Goal: Find specific fact: Find specific fact

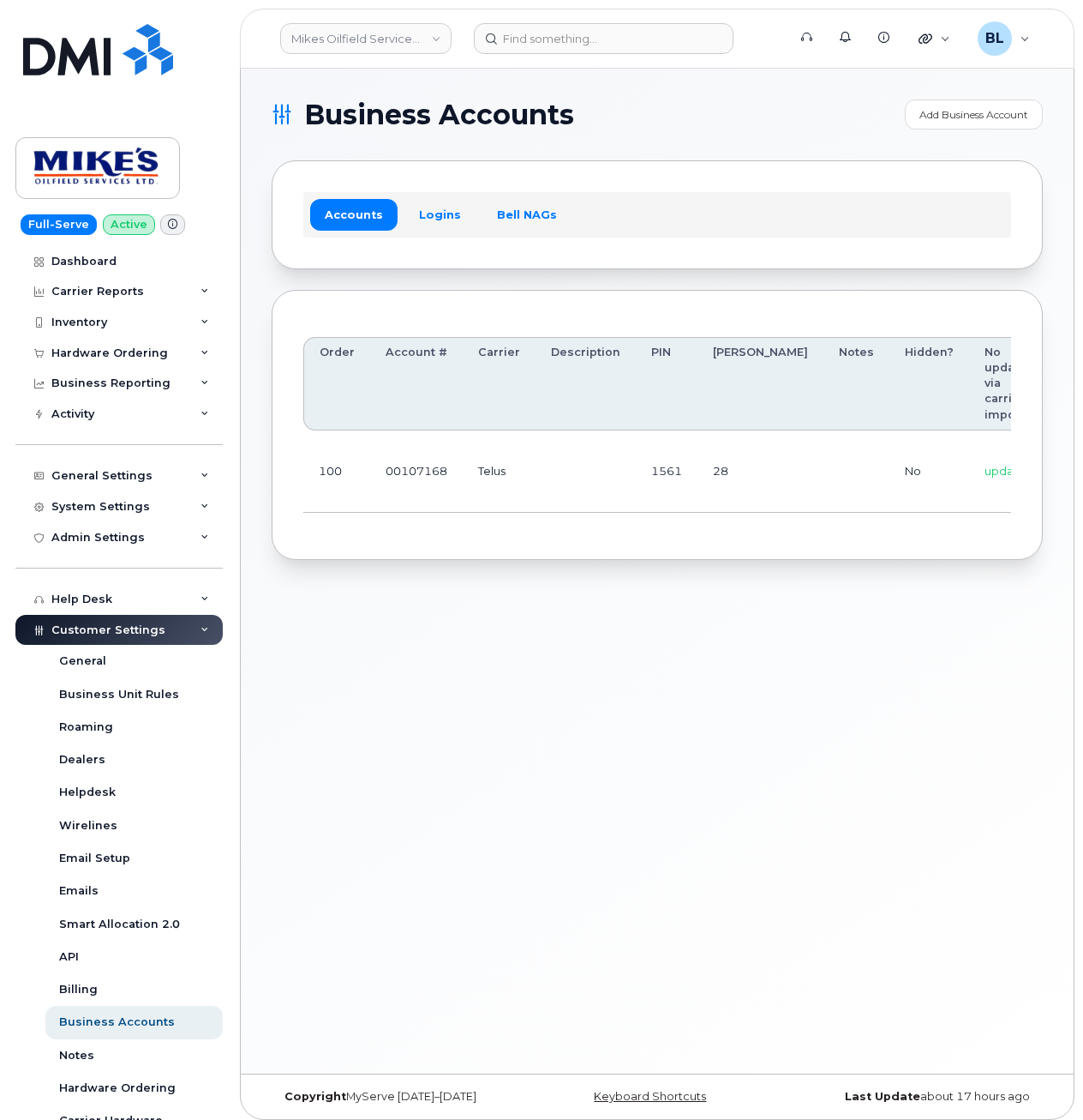
drag, startPoint x: 750, startPoint y: 103, endPoint x: 701, endPoint y: 99, distance: 49.2
click at [750, 103] on h1 "Business Accounts" at bounding box center [584, 115] width 625 height 28
drag, startPoint x: 833, startPoint y: 714, endPoint x: 994, endPoint y: 804, distance: 184.4
click at [833, 712] on div "Business Accounts Add Business Account Accounts Logins Bell NAGs Order Account …" at bounding box center [657, 570] width 833 height 1004
drag, startPoint x: 707, startPoint y: 177, endPoint x: 679, endPoint y: 139, distance: 47.2
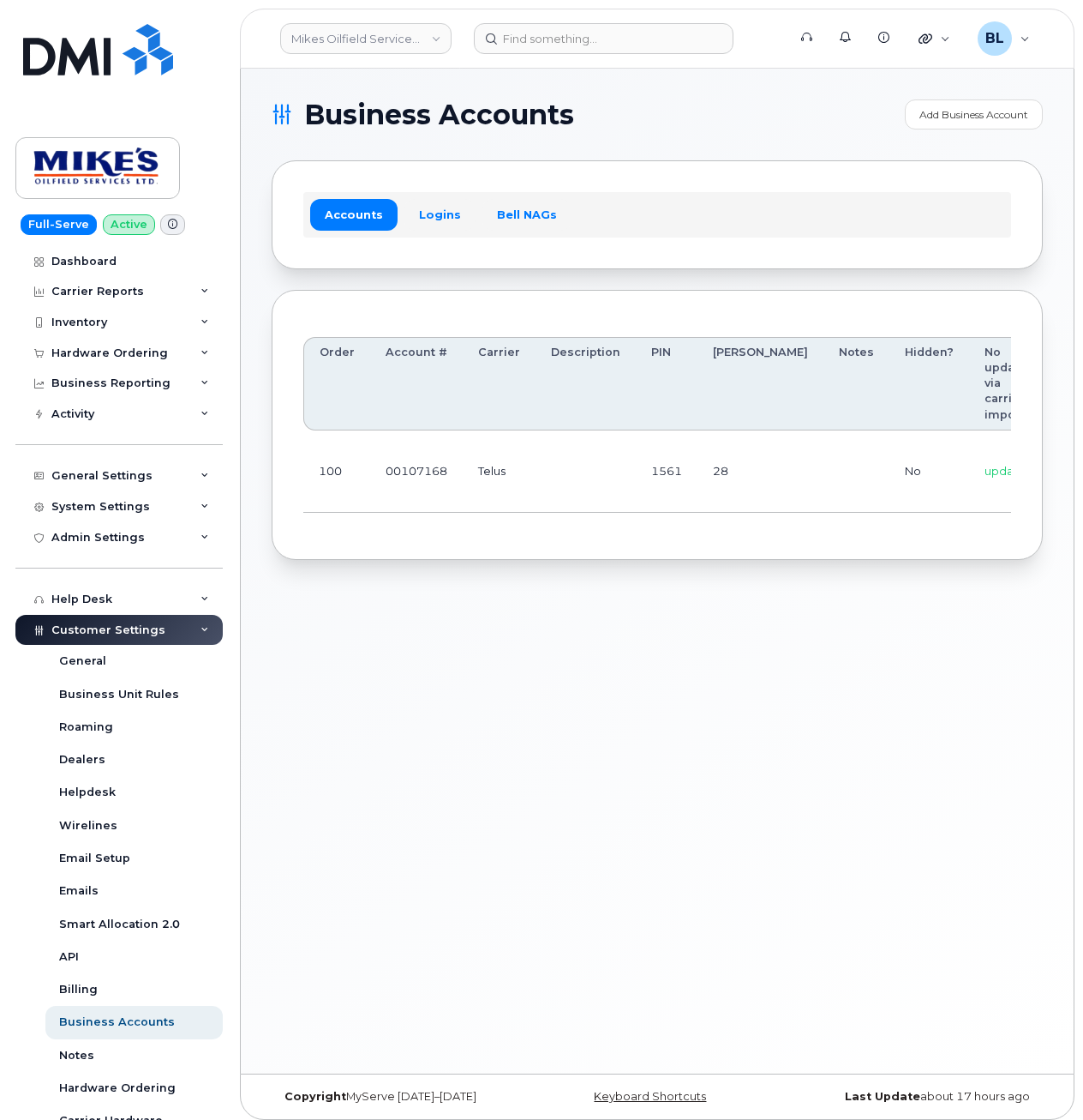
click at [708, 175] on div "Accounts Logins Bell NAGs" at bounding box center [657, 214] width 772 height 108
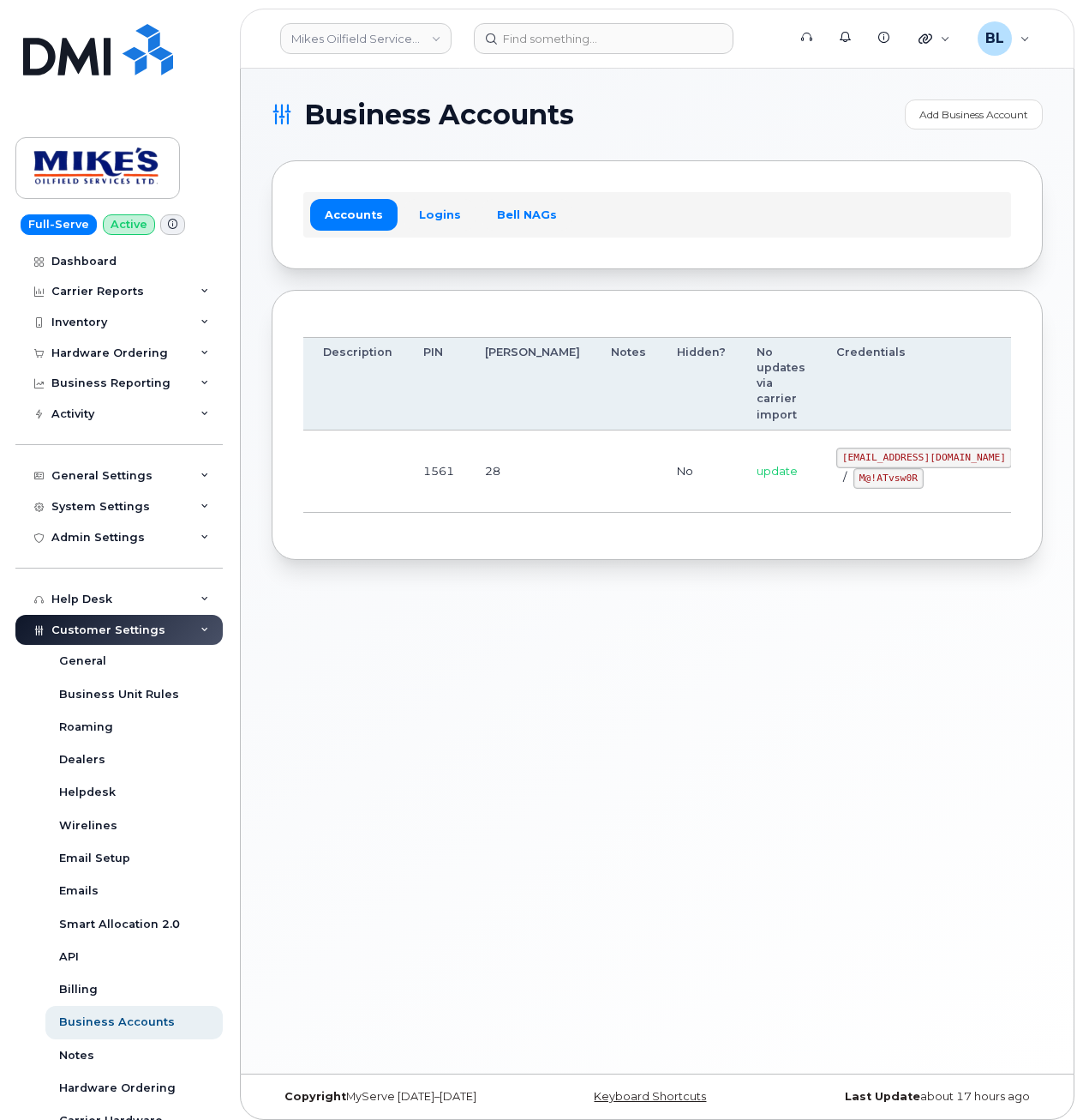
drag, startPoint x: 812, startPoint y: 499, endPoint x: 1008, endPoint y: 499, distance: 196.0
drag, startPoint x: 748, startPoint y: 454, endPoint x: 896, endPoint y: 466, distance: 148.5
click at [896, 466] on code "mikes.oilfield@outlook.com" at bounding box center [924, 458] width 176 height 21
copy code "mikes.oilfield@outlook.com"
drag, startPoint x: 577, startPoint y: 554, endPoint x: 728, endPoint y: 515, distance: 156.0
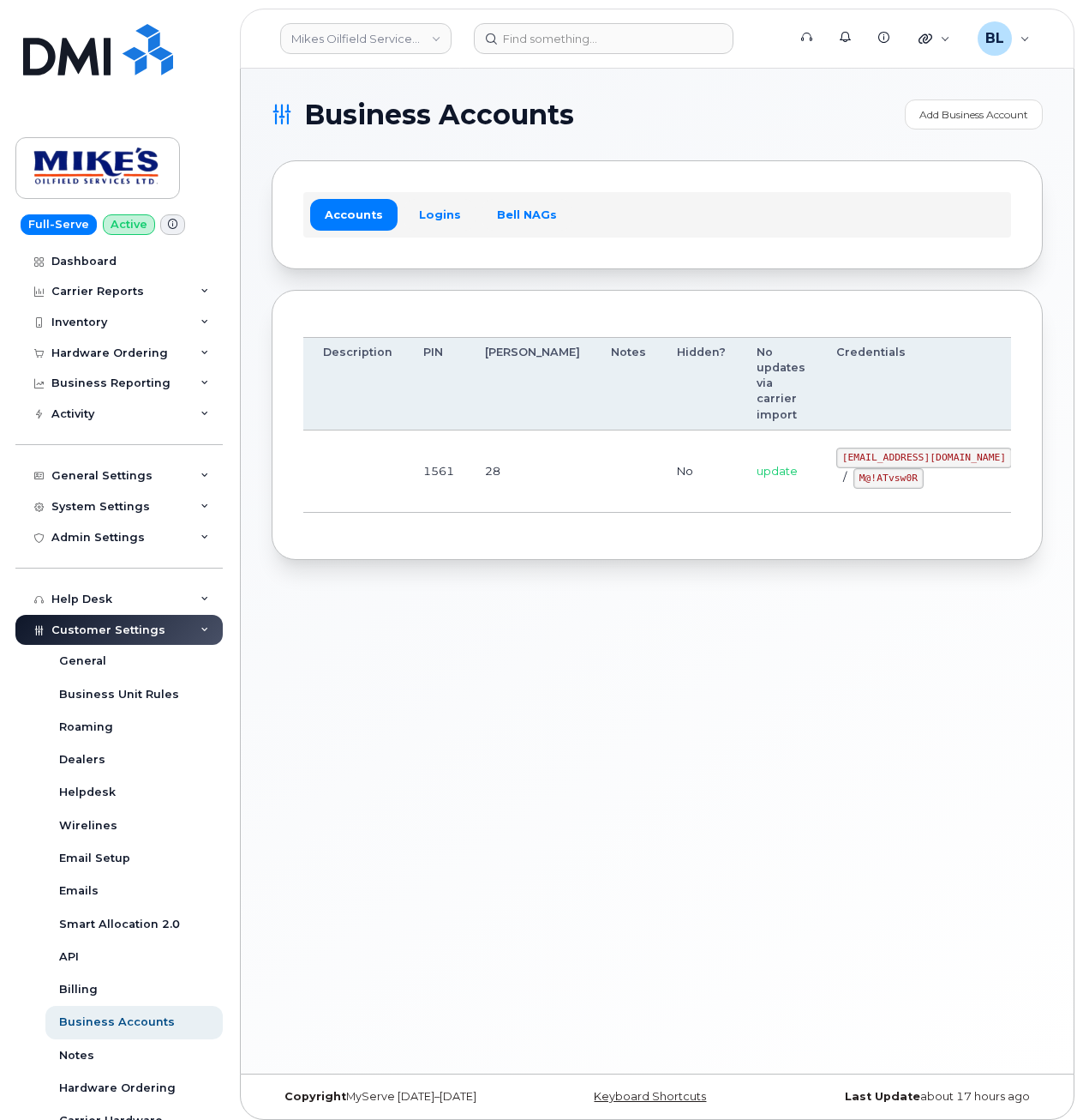
click at [586, 552] on div "Order Account # Carrier Description PIN Bill Day Notes Hidden? No updates via c…" at bounding box center [657, 425] width 772 height 271
drag, startPoint x: 760, startPoint y: 478, endPoint x: 828, endPoint y: 479, distance: 68.0
click at [836, 479] on div "mikes.oilfield@outlook.com / M@!ATvsw0R" at bounding box center [924, 469] width 176 height 42
copy code "M@!ATvsw0R"
click at [486, 268] on div "Accounts Logins Bell NAGs" at bounding box center [657, 214] width 772 height 108
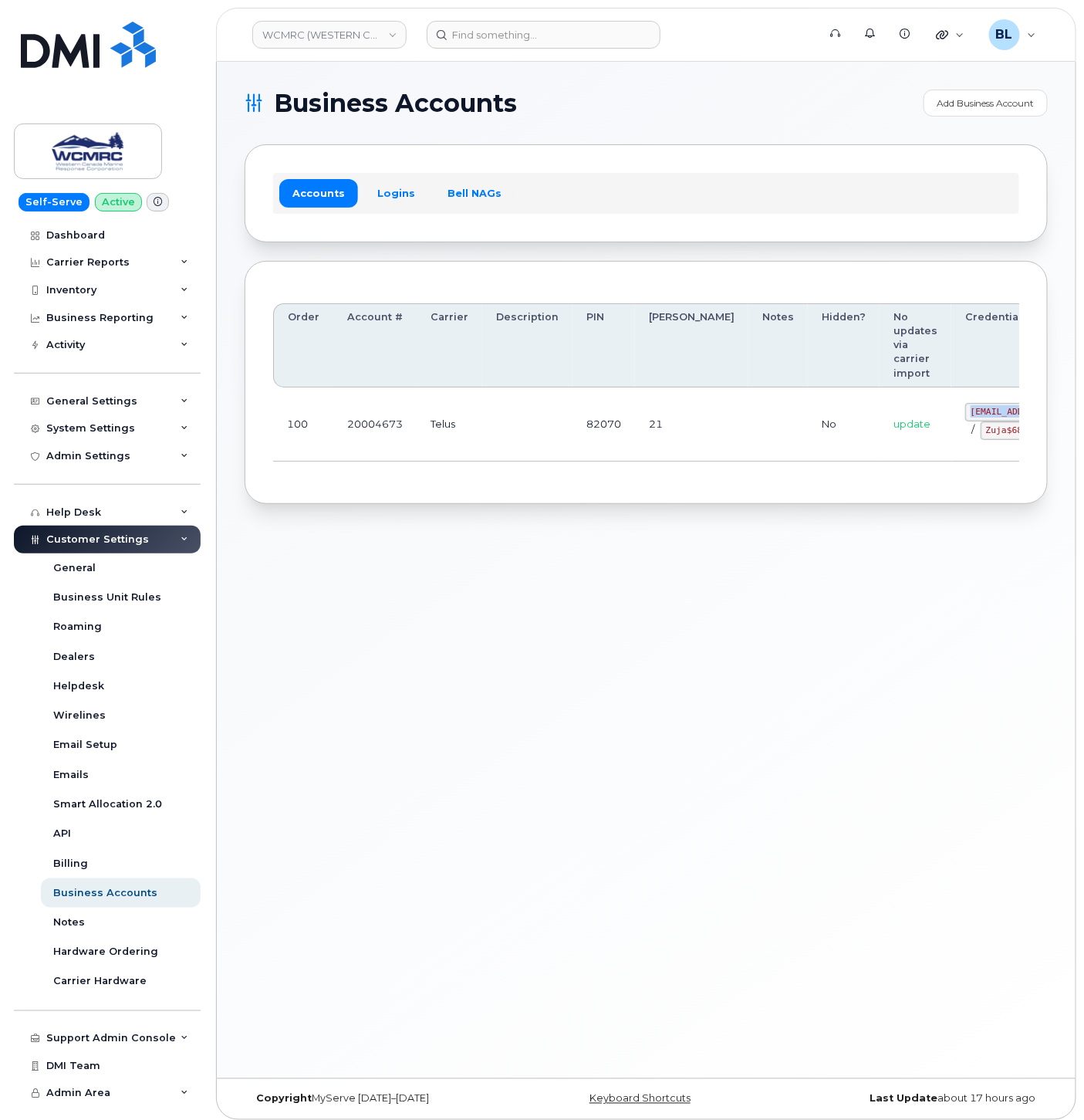
drag, startPoint x: 887, startPoint y: 400, endPoint x: 951, endPoint y: 402, distance: 64.0
click at [966, 403] on code "[EMAIL_ADDRESS][DOMAIN_NAME]" at bounding box center [1045, 412] width 158 height 19
copy code "ap@wcmrc.com"
drag, startPoint x: 882, startPoint y: 435, endPoint x: 947, endPoint y: 438, distance: 65.1
click at [951, 438] on td "ap@wcmrc.com / Zuja$684612" at bounding box center [1044, 424] width 186 height 74
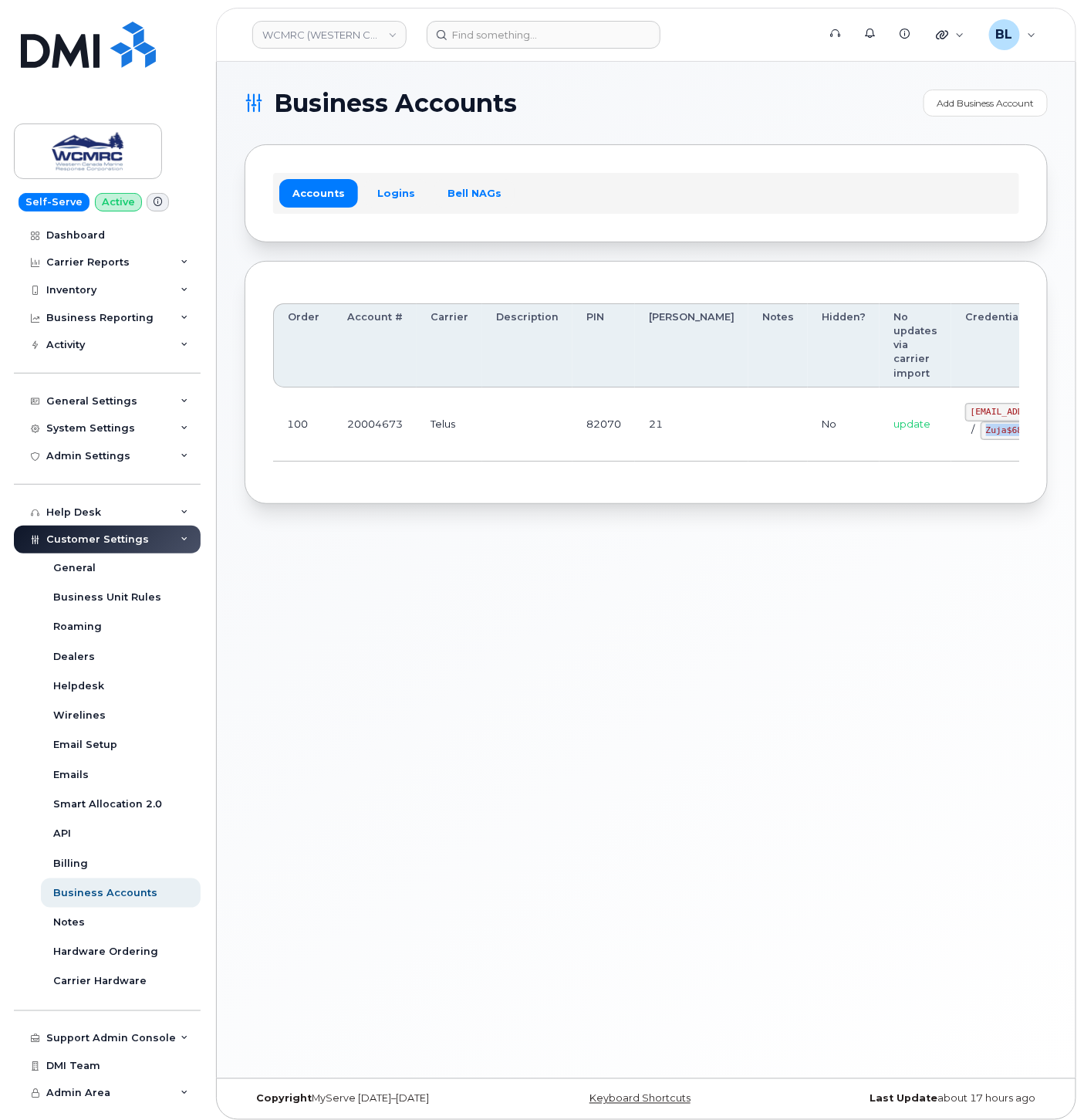
copy code "Zuja$684612"
click at [749, 590] on div "Business Accounts Add Business Account Accounts Logins Bell NAGs Order Account …" at bounding box center [646, 570] width 859 height 1017
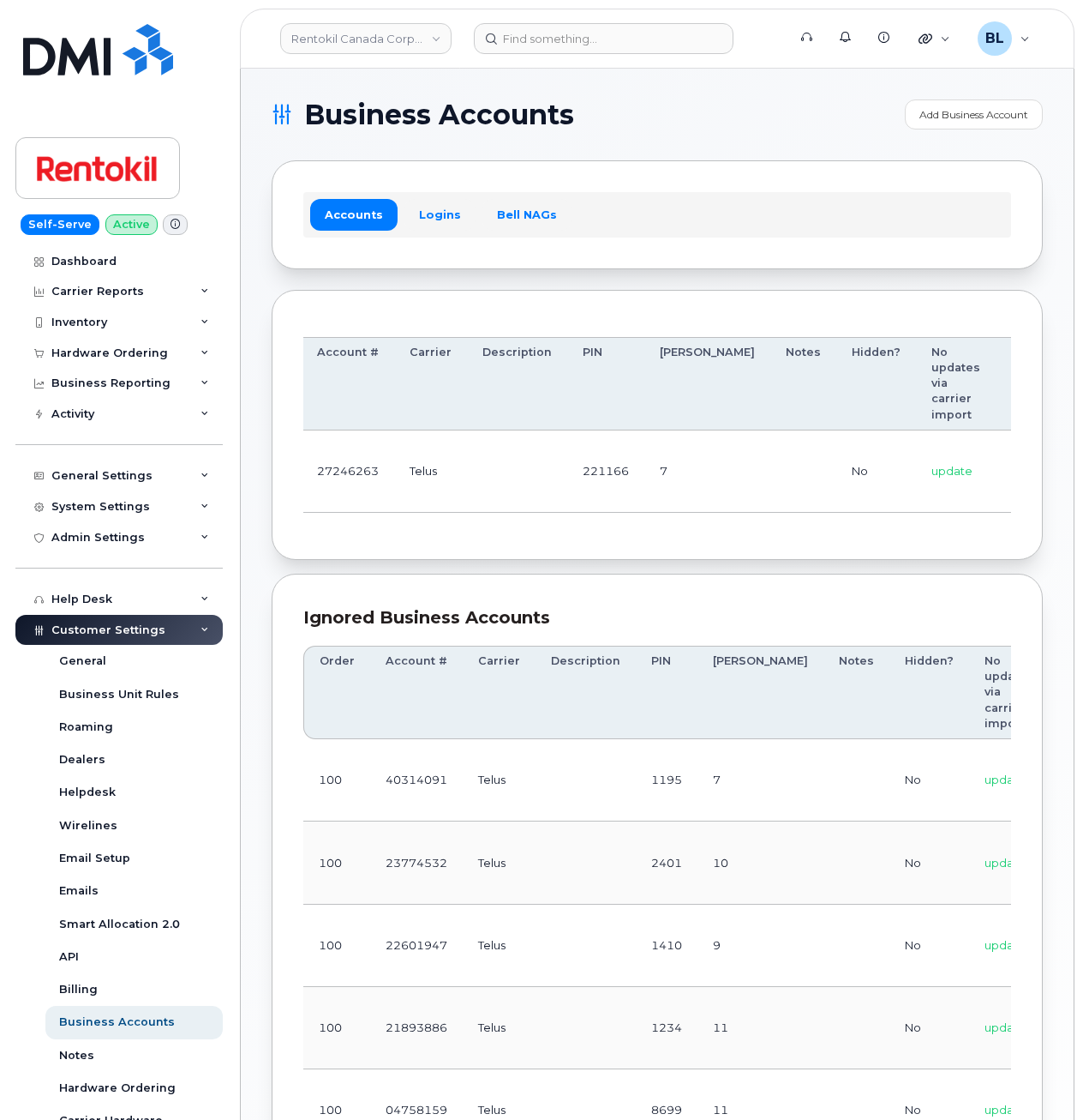
scroll to position [0, 238]
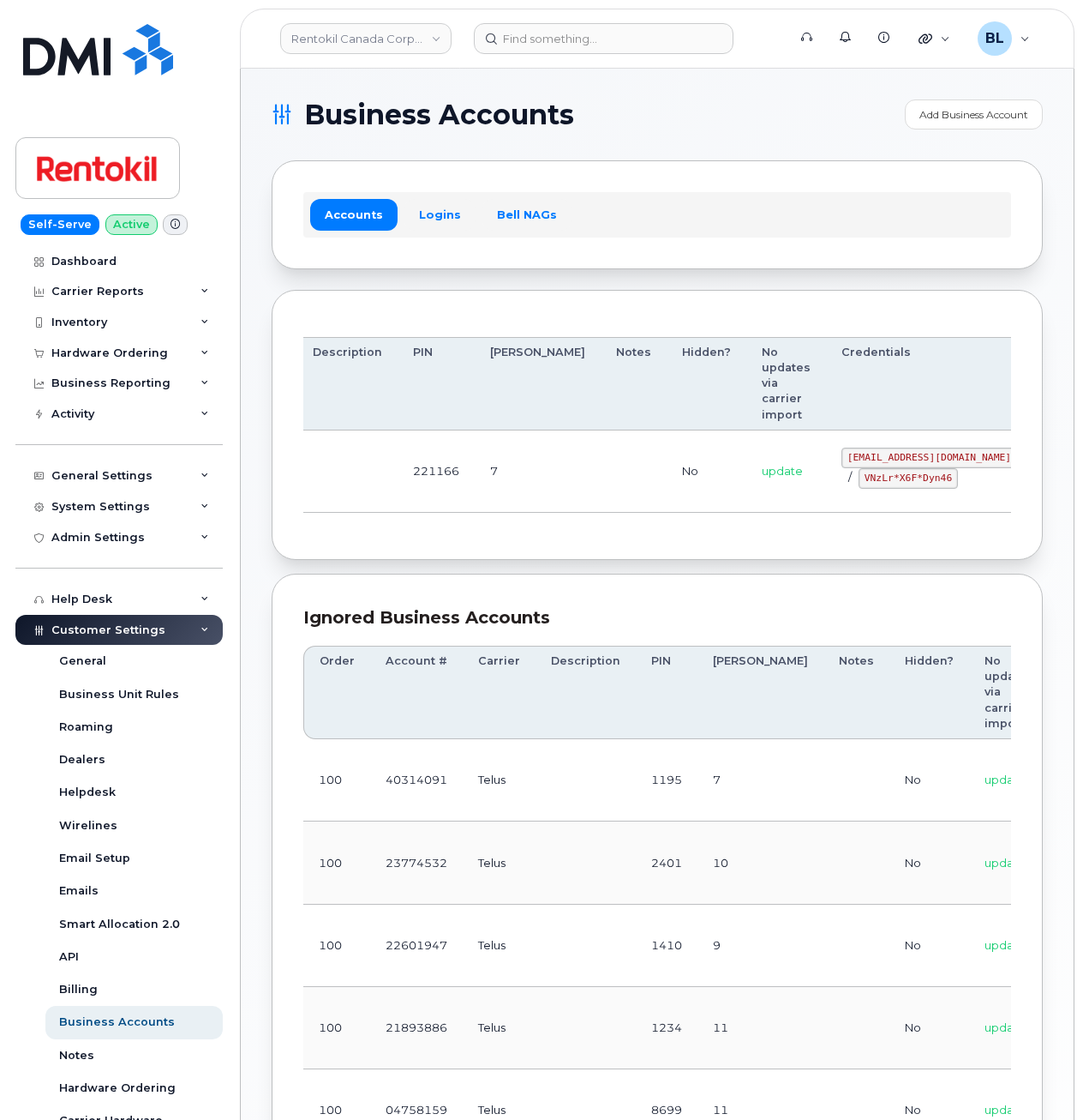
drag, startPoint x: 668, startPoint y: 471, endPoint x: 828, endPoint y: 478, distance: 160.2
drag, startPoint x: 758, startPoint y: 459, endPoint x: 896, endPoint y: 458, distance: 138.0
click at [896, 458] on code "malorie.bell@rentokil.com" at bounding box center [930, 458] width 176 height 21
copy code "malorie.bell@rentokil.com"
click at [746, 500] on td "update" at bounding box center [786, 471] width 80 height 82
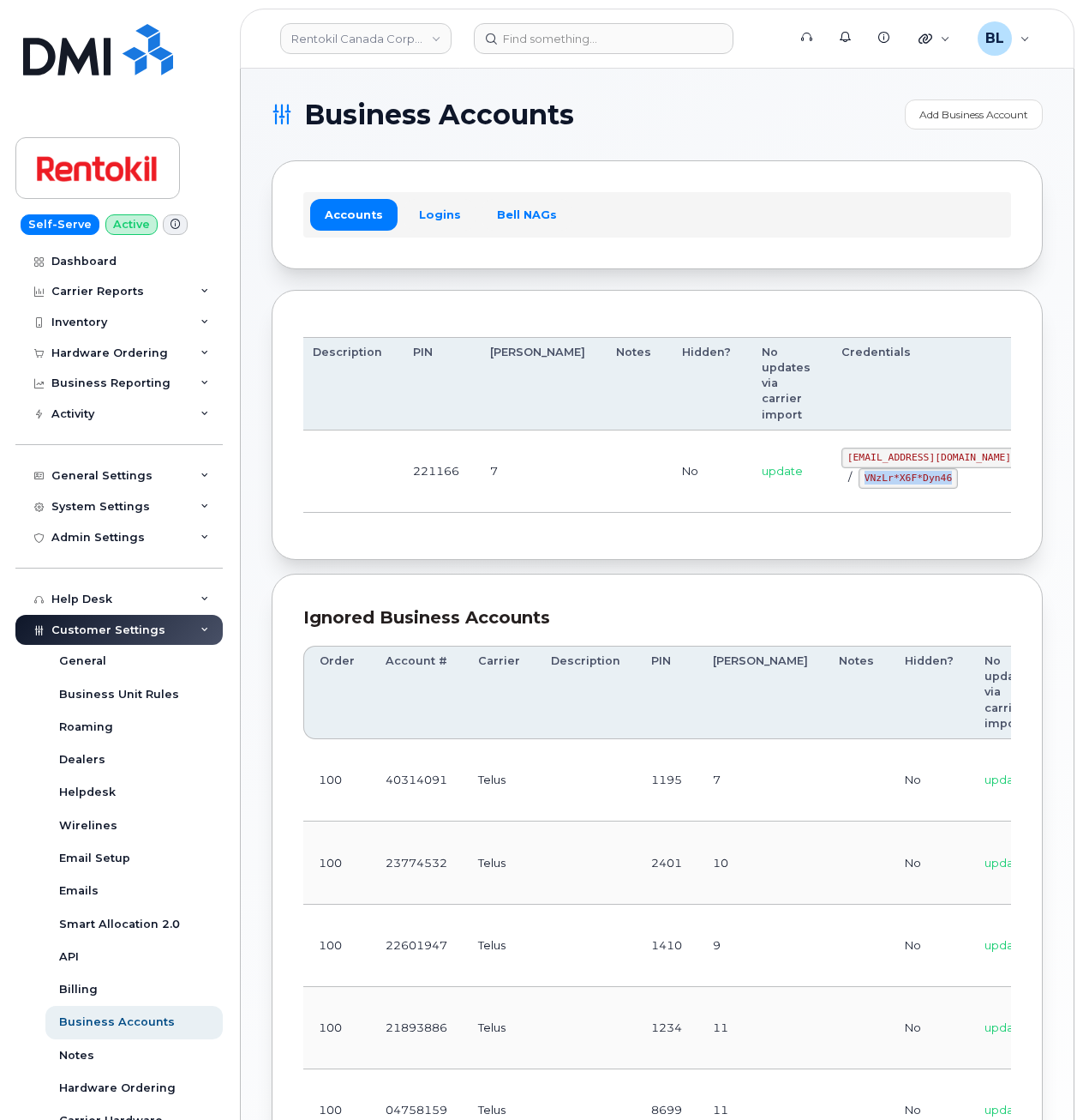
drag, startPoint x: 770, startPoint y: 473, endPoint x: 859, endPoint y: 486, distance: 89.9
click at [861, 486] on div "malorie.bell@rentokil.com / VNzLr*X6F*Dyn46" at bounding box center [930, 469] width 176 height 42
copy code "VNzLr*X6F*Dyn46"
click at [454, 508] on td "221166" at bounding box center [436, 471] width 77 height 82
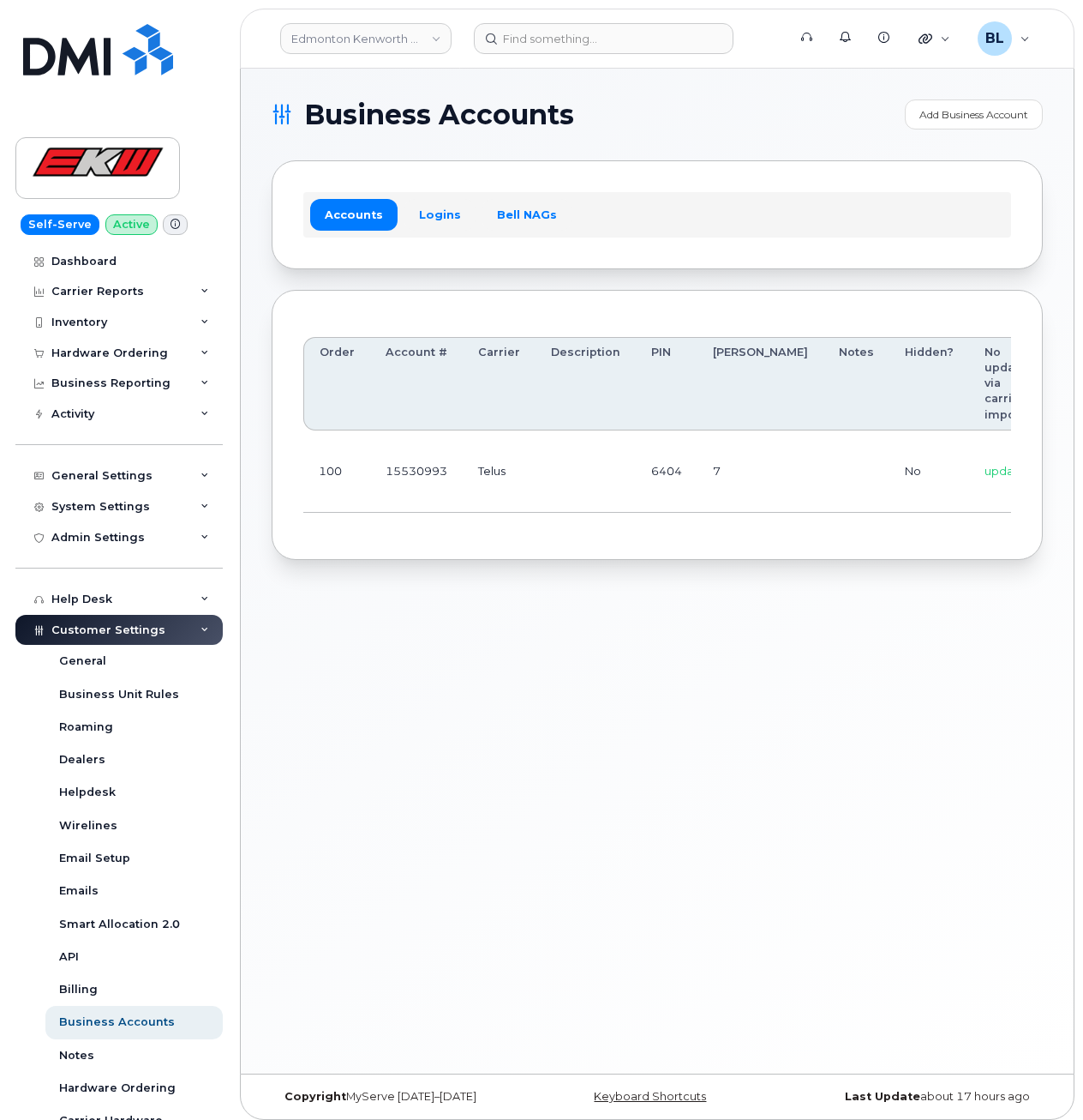
scroll to position [0, 142]
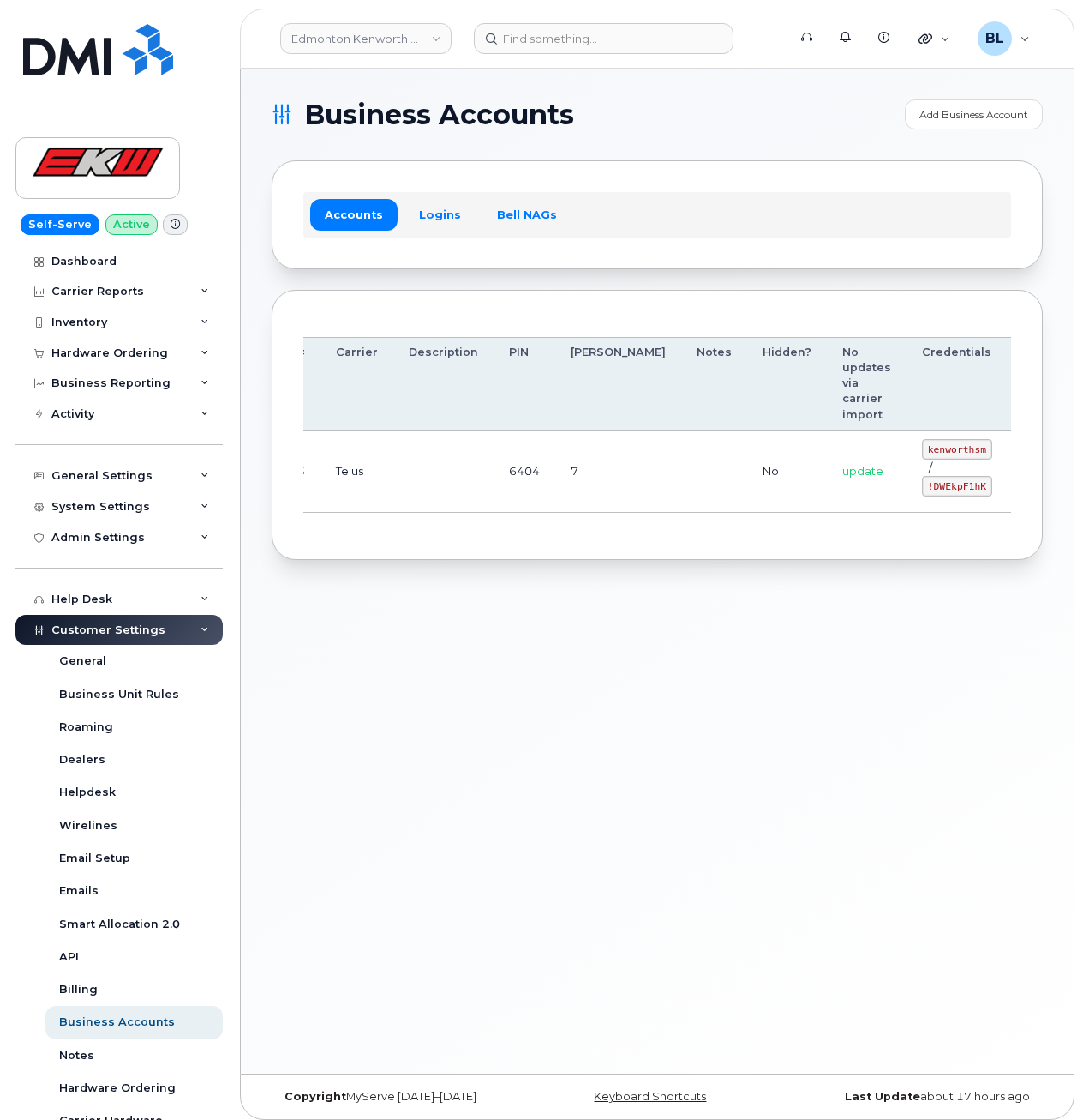
drag, startPoint x: 705, startPoint y: 469, endPoint x: 986, endPoint y: 479, distance: 281.2
drag, startPoint x: 837, startPoint y: 452, endPoint x: 893, endPoint y: 450, distance: 56.0
click at [922, 450] on code "kenworthsm" at bounding box center [957, 449] width 70 height 21
copy code "kenworthsm"
drag, startPoint x: 836, startPoint y: 485, endPoint x: 894, endPoint y: 488, distance: 58.1
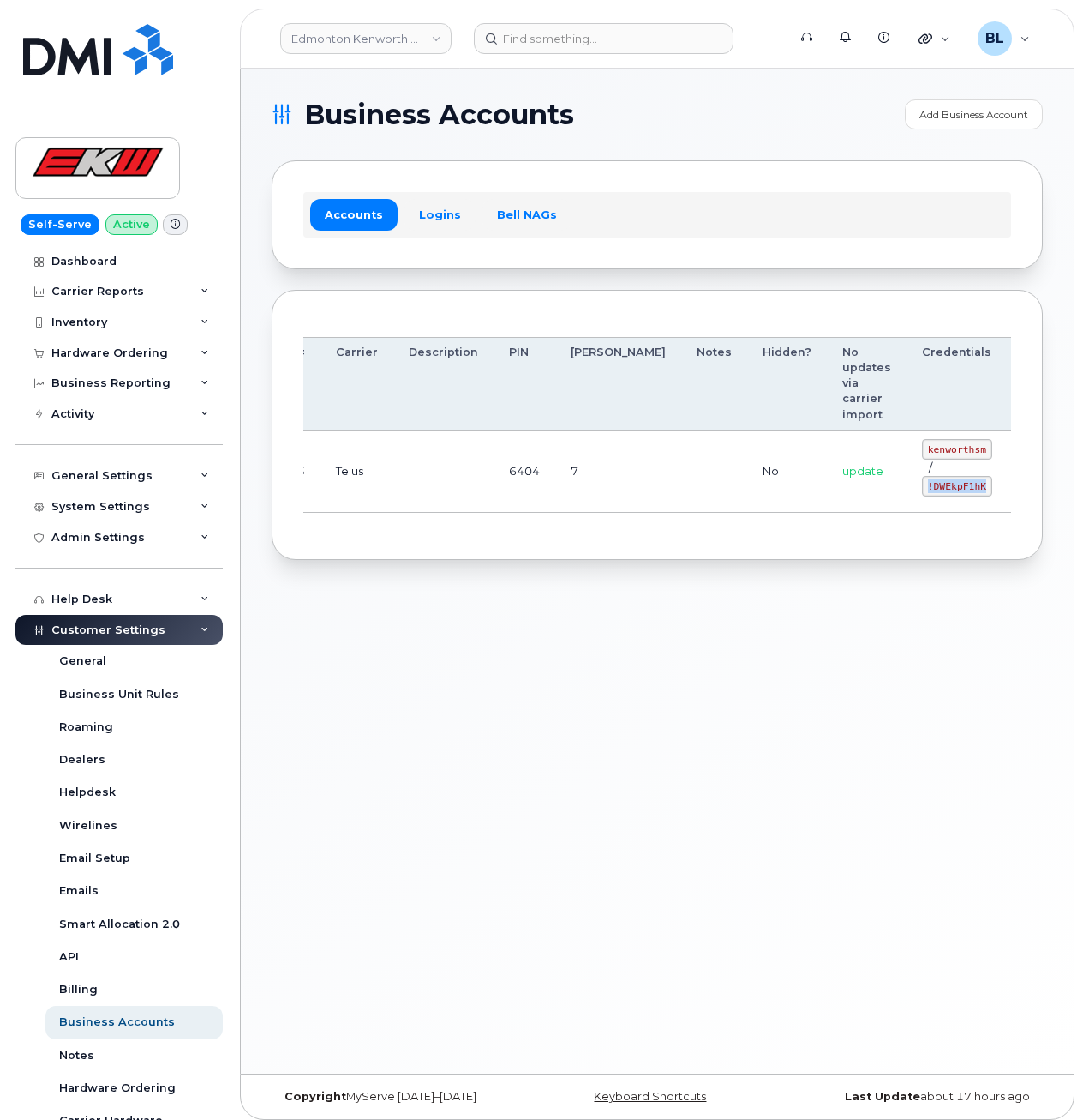
click at [922, 488] on code "!DWEkpF1hK" at bounding box center [957, 485] width 70 height 21
copy code "!DWEkpF1hK"
drag, startPoint x: 565, startPoint y: 589, endPoint x: 531, endPoint y: 559, distance: 45.3
click at [565, 585] on div "Business Accounts Add Business Account Accounts Logins Bell NAGs Order Account …" at bounding box center [657, 570] width 833 height 1004
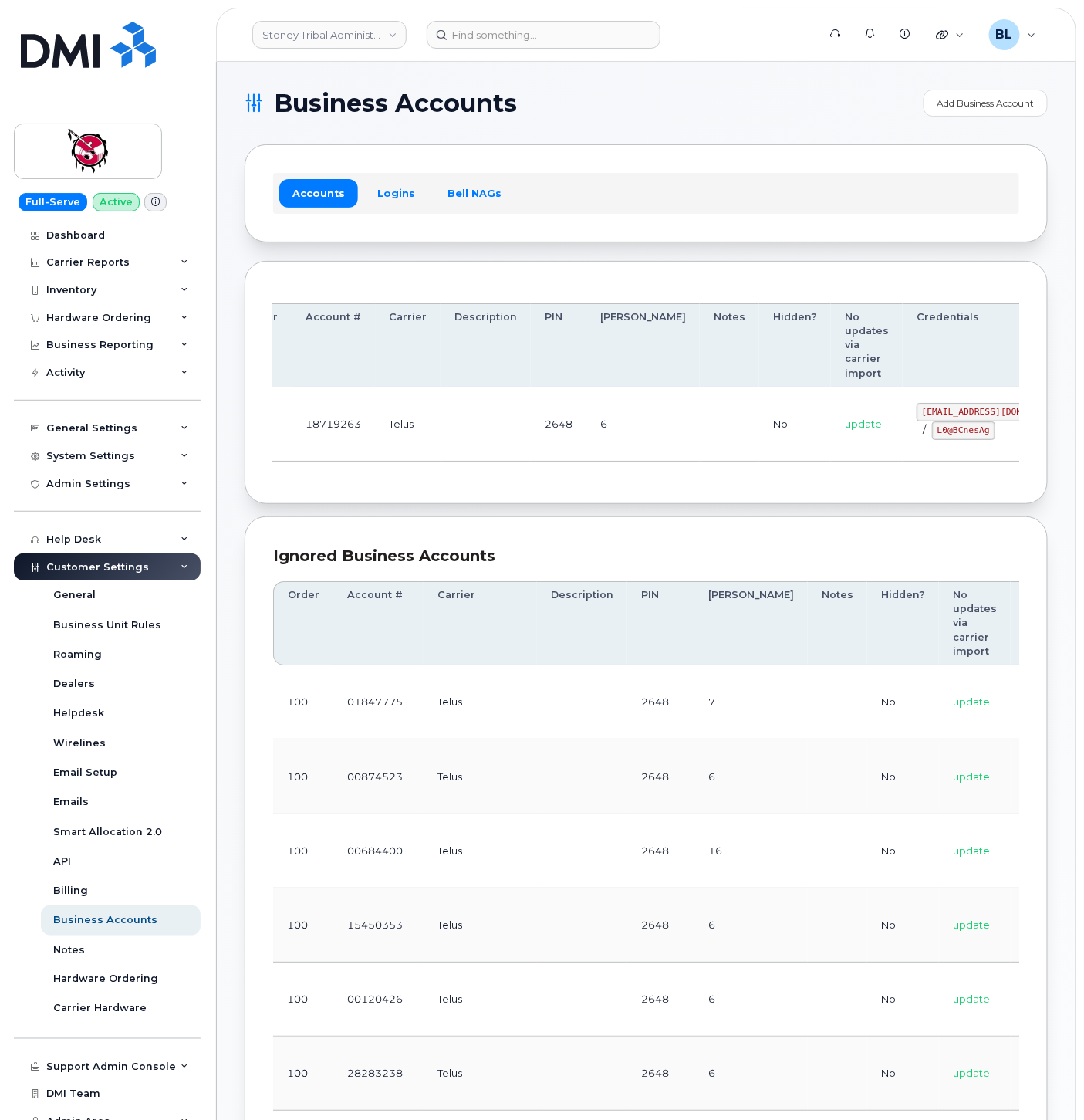
drag, startPoint x: 575, startPoint y: 368, endPoint x: 805, endPoint y: 411, distance: 234.0
drag, startPoint x: 835, startPoint y: 413, endPoint x: 910, endPoint y: 411, distance: 75.0
click at [916, 411] on code "18719263@sm.com" at bounding box center [995, 412] width 158 height 19
copy code "18719263@sm.com"
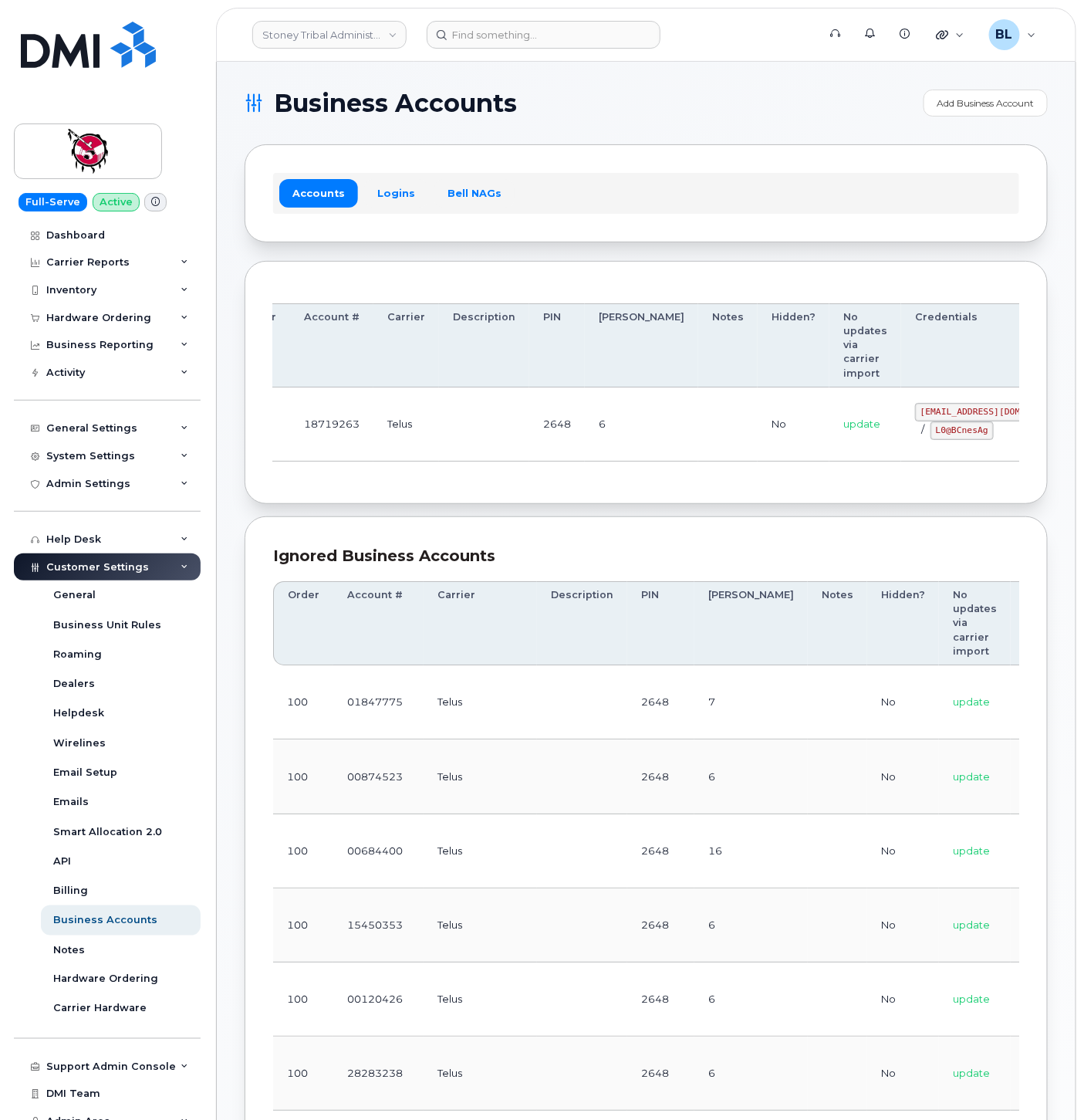
drag, startPoint x: 635, startPoint y: 441, endPoint x: 753, endPoint y: 453, distance: 118.6
click at [699, 441] on td at bounding box center [728, 424] width 60 height 74
drag, startPoint x: 854, startPoint y: 428, endPoint x: 904, endPoint y: 436, distance: 50.6
click at [931, 436] on code "L0@BCnesAg" at bounding box center [962, 431] width 63 height 19
copy code "L0@BCnesAg"
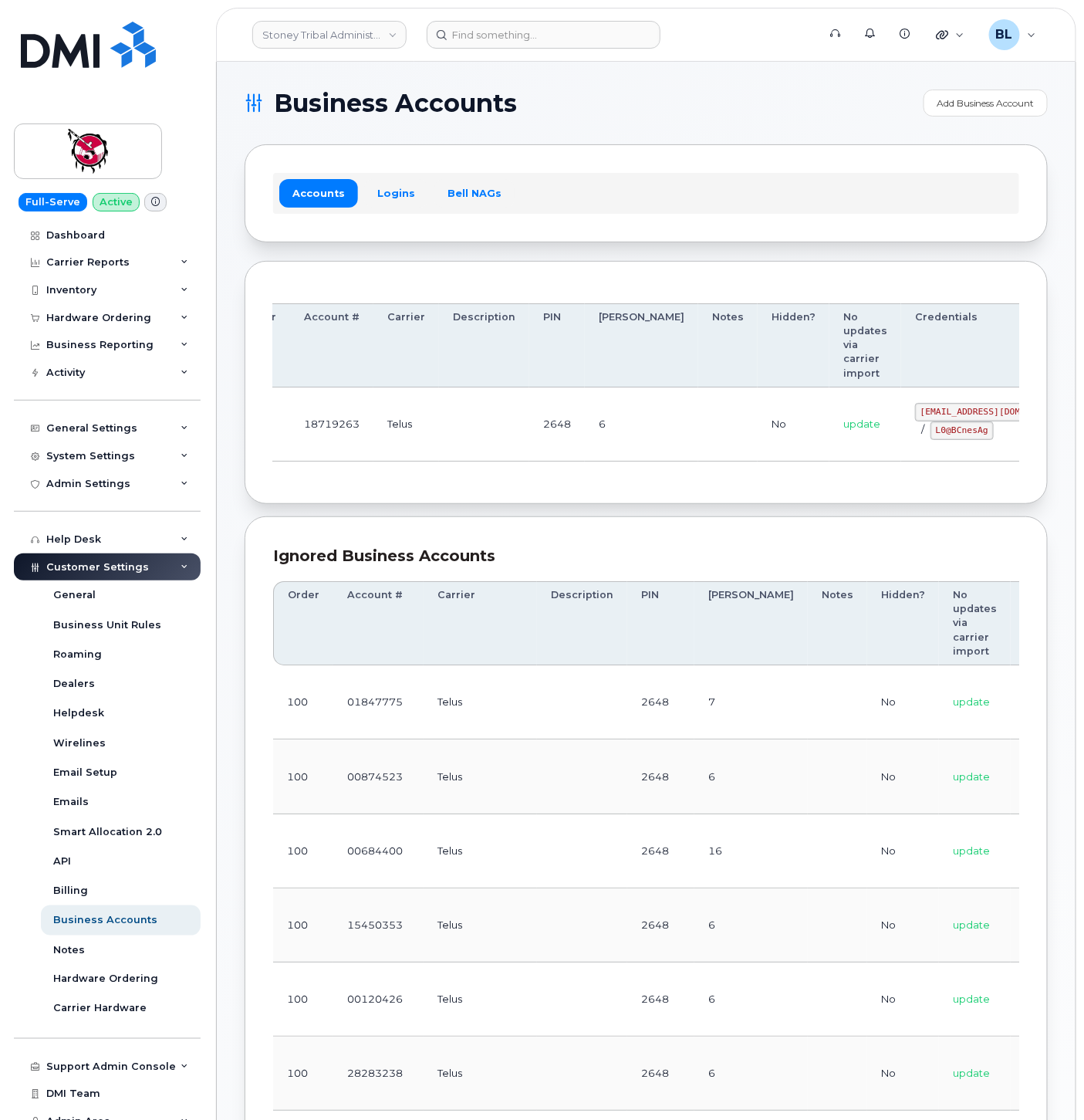
drag, startPoint x: 521, startPoint y: 507, endPoint x: 555, endPoint y: 434, distance: 80.5
click at [521, 502] on div "Order Account # Carrier Description PIN Bill Day Notes Hidden? No updates via c…" at bounding box center [646, 383] width 804 height 244
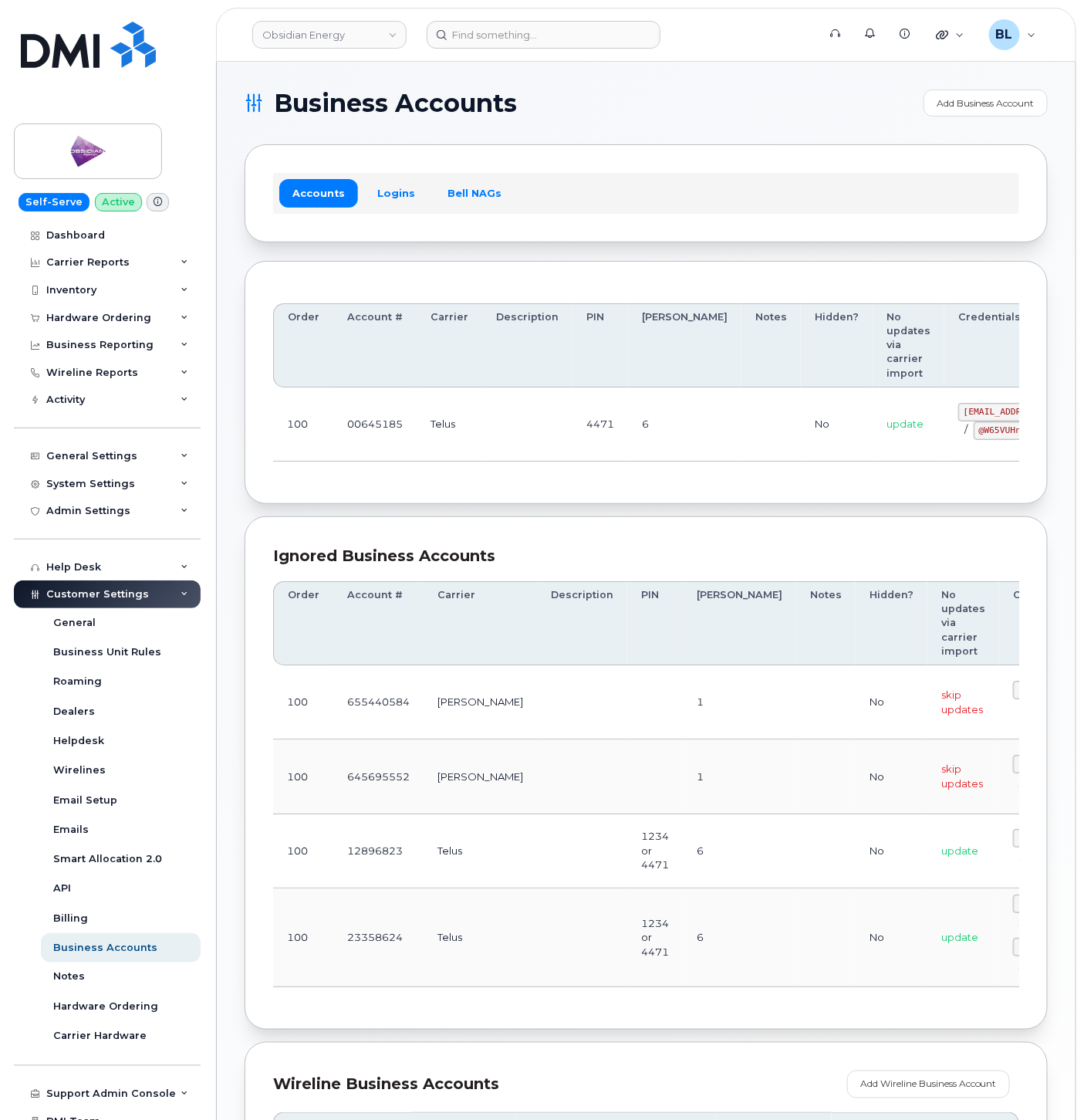
scroll to position [0, 73]
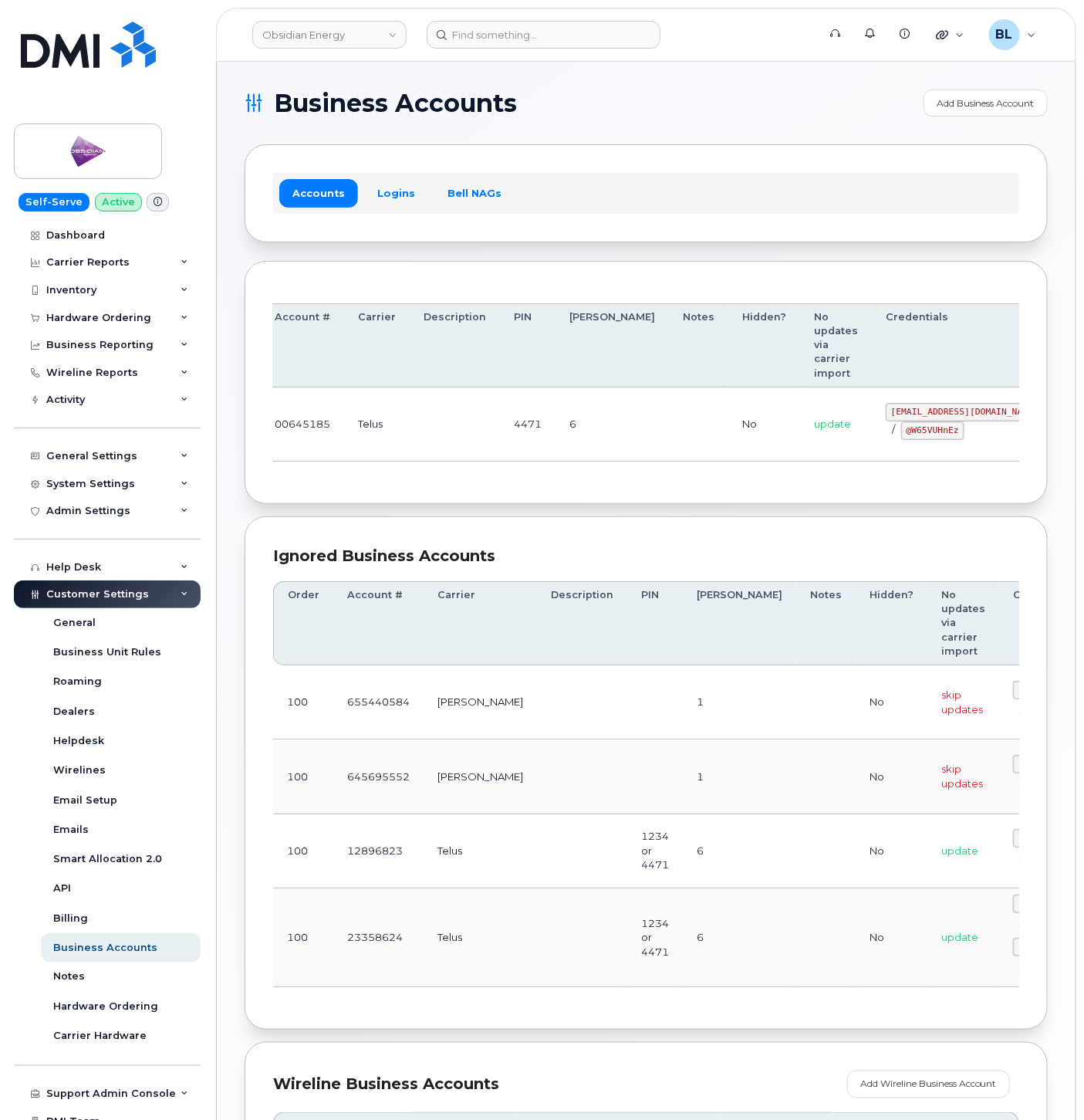
drag, startPoint x: 703, startPoint y: 410, endPoint x: 934, endPoint y: 397, distance: 231.4
click at [886, 406] on code "[EMAIL_ADDRESS][DOMAIN_NAME]" at bounding box center [966, 412] width 158 height 19
drag, startPoint x: 829, startPoint y: 406, endPoint x: 916, endPoint y: 416, distance: 87.6
click at [916, 416] on td "[EMAIL_ADDRESS][DOMAIN_NAME] / @W65VUHnEz" at bounding box center [965, 424] width 186 height 74
copy code "[EMAIL_ADDRESS][DOMAIN_NAME]"
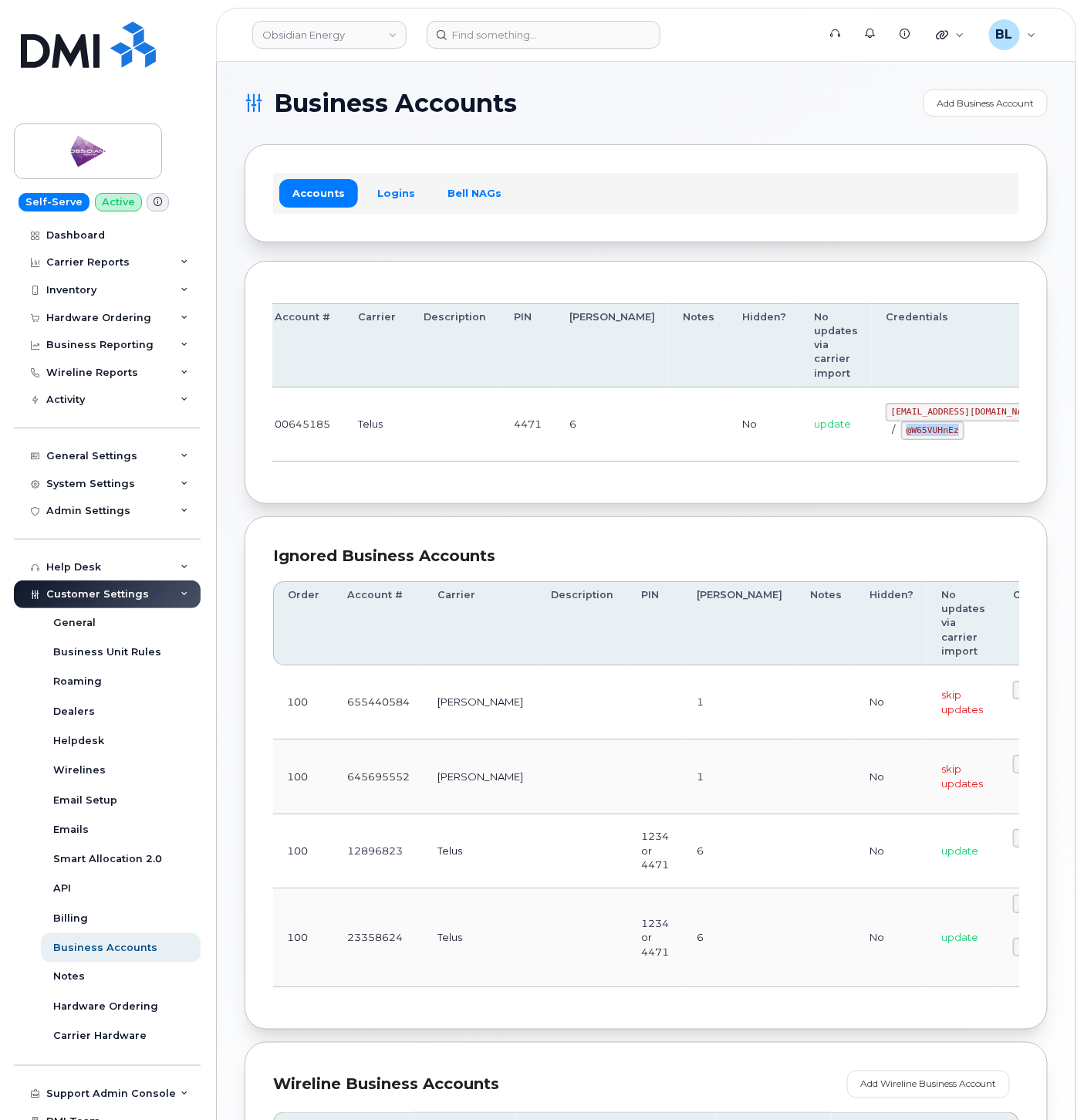
drag, startPoint x: 823, startPoint y: 431, endPoint x: 877, endPoint y: 440, distance: 54.7
click at [886, 440] on div "[EMAIL_ADDRESS][DOMAIN_NAME] / @W65VUHnEz" at bounding box center [966, 422] width 158 height 37
copy code "@W65VUHnEz"
click at [667, 505] on div "Order Account # Carrier Description PIN Bill Day Notes Hidden? No updates via c…" at bounding box center [646, 383] width 804 height 244
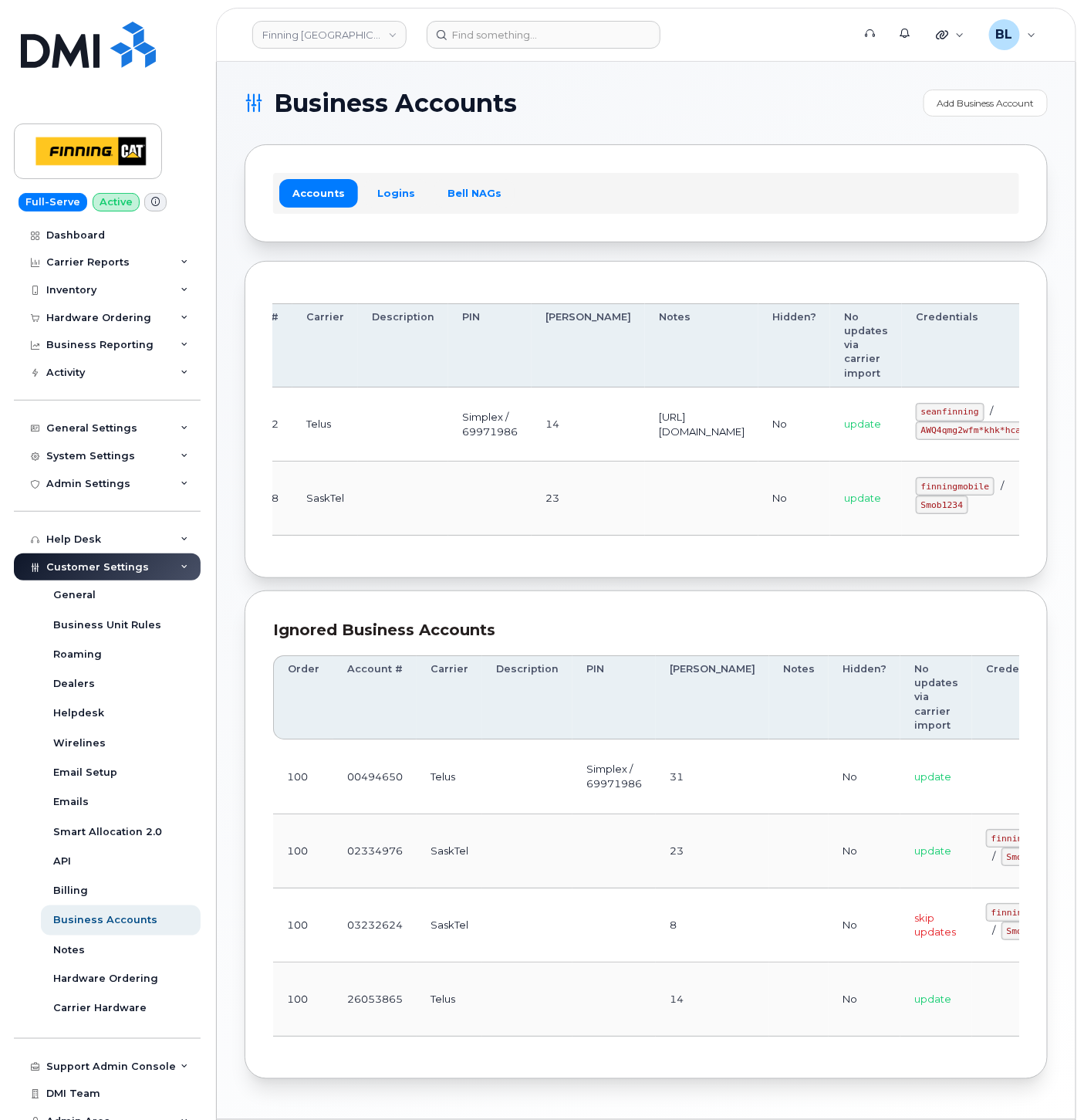
drag, startPoint x: 505, startPoint y: 412, endPoint x: 981, endPoint y: 429, distance: 476.3
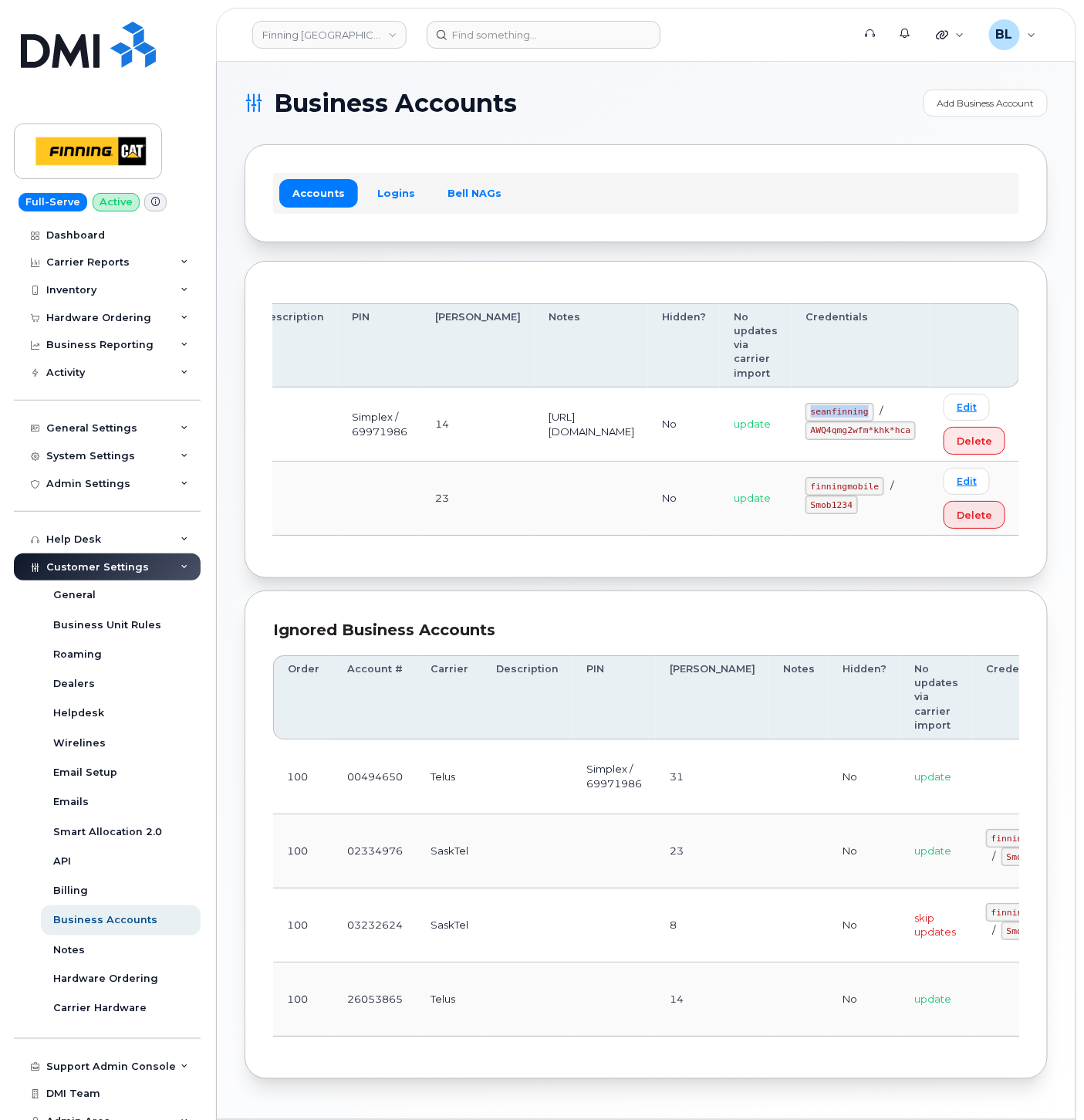
drag, startPoint x: 817, startPoint y: 410, endPoint x: 875, endPoint y: 414, distance: 58.1
click at [875, 414] on td "seanfinning / AWQ4qmg2wfm*khk*hca" at bounding box center [861, 424] width 138 height 74
copy code "seanfinning"
drag, startPoint x: 817, startPoint y: 427, endPoint x: 914, endPoint y: 437, distance: 97.5
click at [914, 437] on code "AWQ4qmg2wfm*khk*hca" at bounding box center [861, 431] width 110 height 19
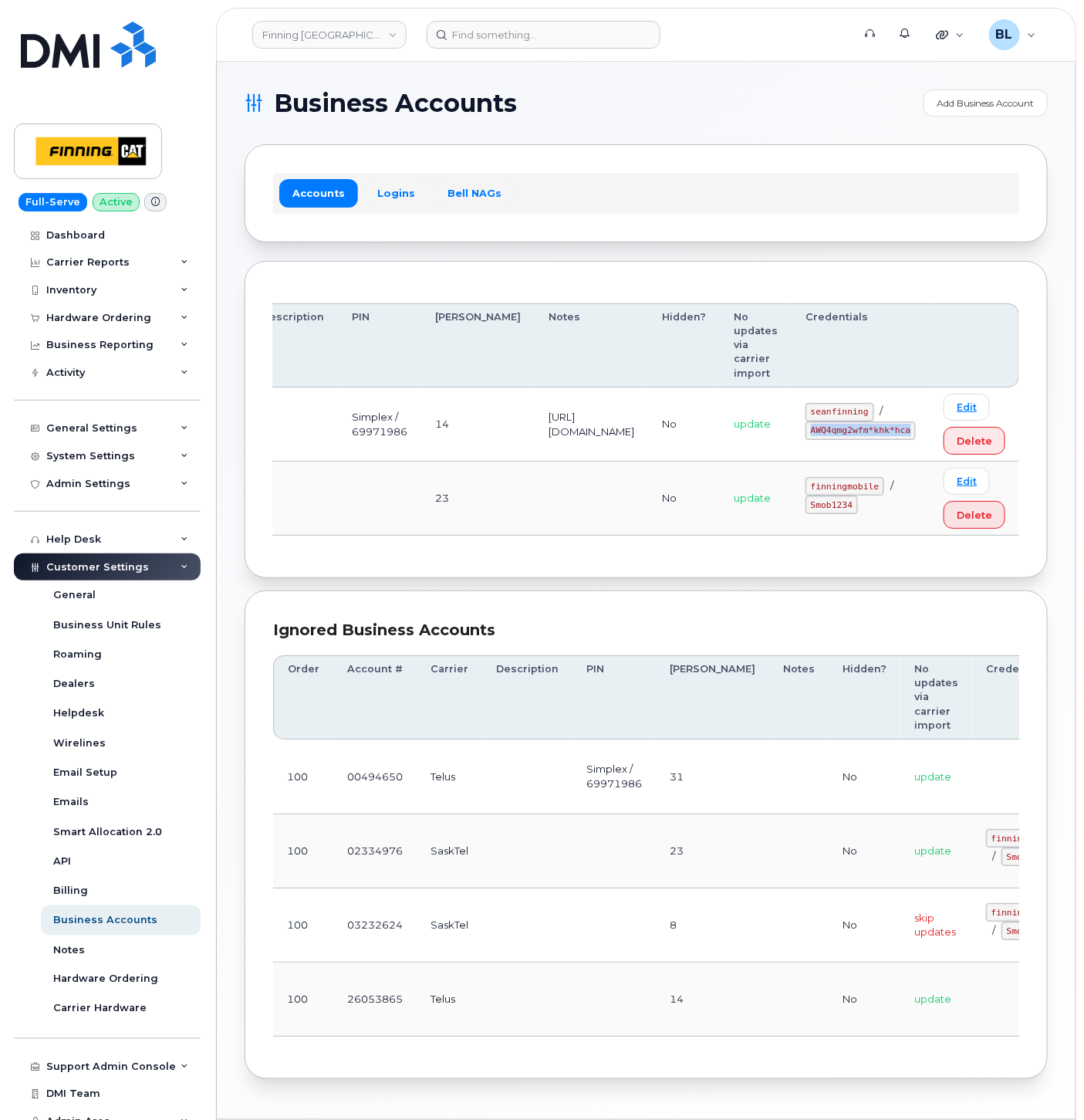
copy code "AWQ4qmg2wfm*khk*hca"
click at [430, 345] on th "[PERSON_NAME]" at bounding box center [478, 345] width 113 height 85
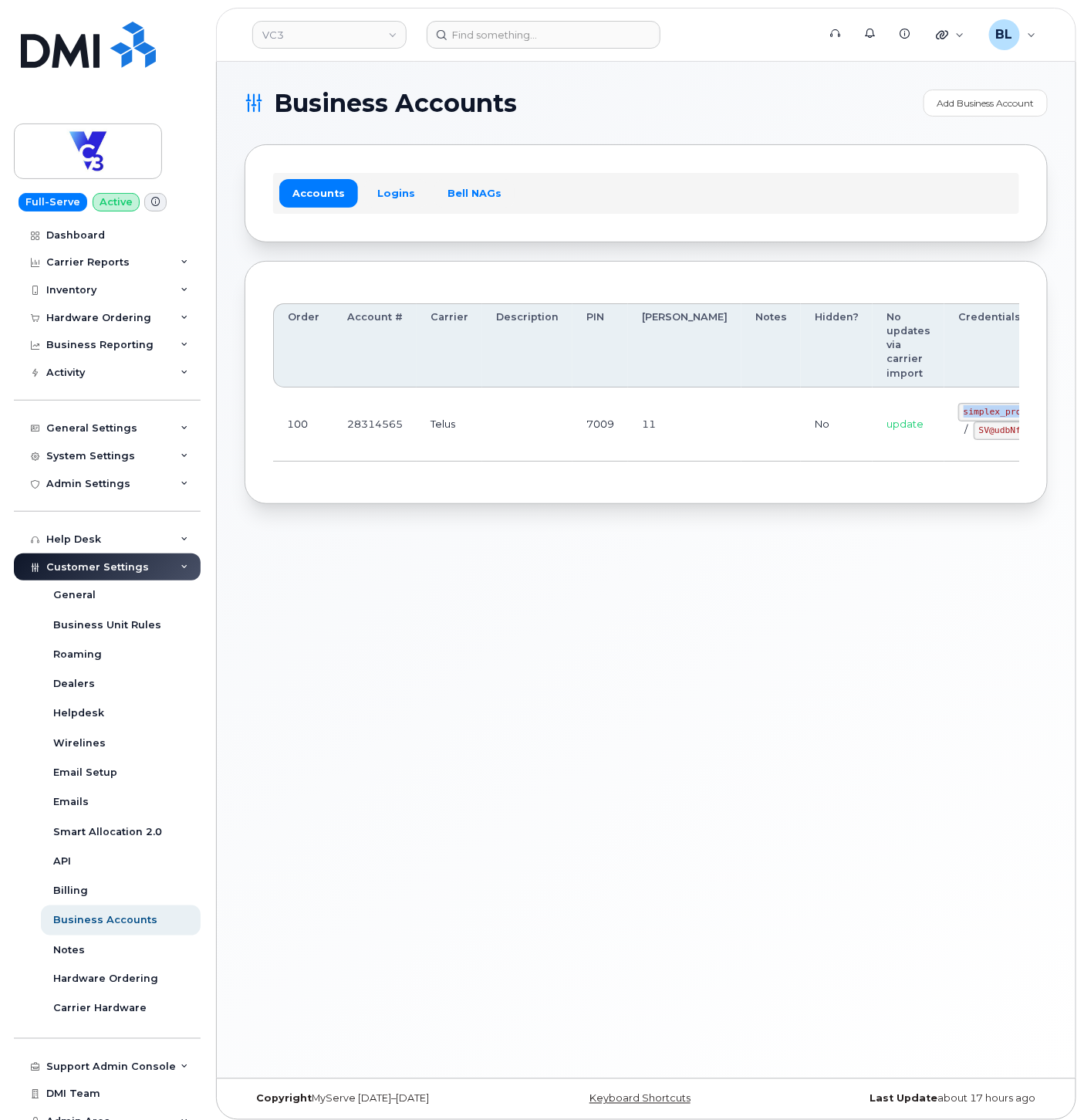
drag, startPoint x: 874, startPoint y: 410, endPoint x: 975, endPoint y: 415, distance: 101.1
click at [975, 415] on td "simplex_procurement / SV@udbNf12" at bounding box center [1014, 424] width 138 height 74
copy code "simplex_procurement"
click at [945, 449] on td "simplex_procurement / SV@udbNf12" at bounding box center [1014, 424] width 138 height 74
drag, startPoint x: 909, startPoint y: 434, endPoint x: 946, endPoint y: 442, distance: 37.9
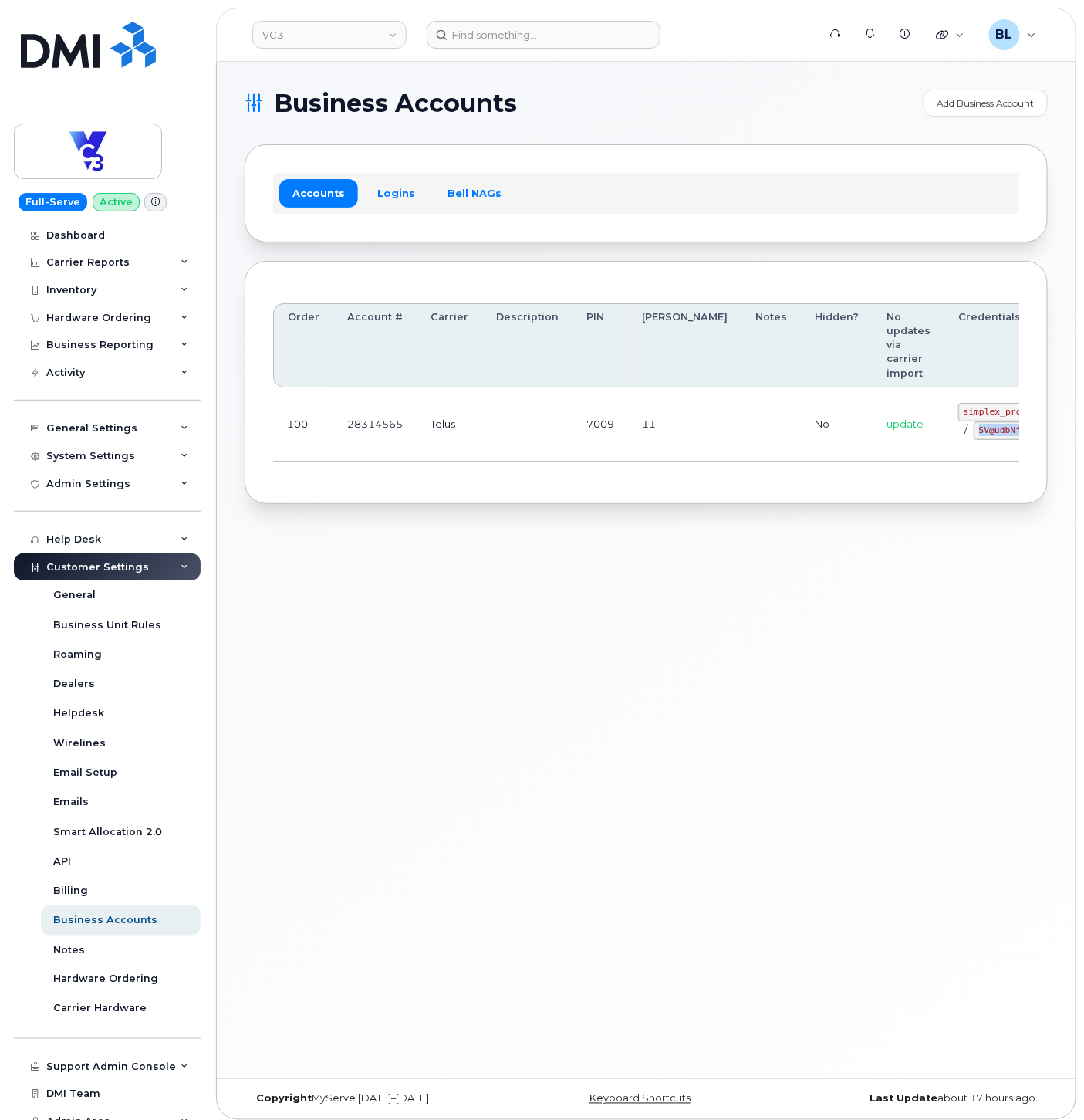
click at [946, 442] on td "simplex_procurement / SV@udbNf12" at bounding box center [1014, 424] width 138 height 74
copy code "SV@udbNf12"
click at [727, 684] on div "Business Accounts Add Business Account Accounts Logins Bell NAGs Order Account …" at bounding box center [646, 570] width 859 height 1017
